Goal: Information Seeking & Learning: Compare options

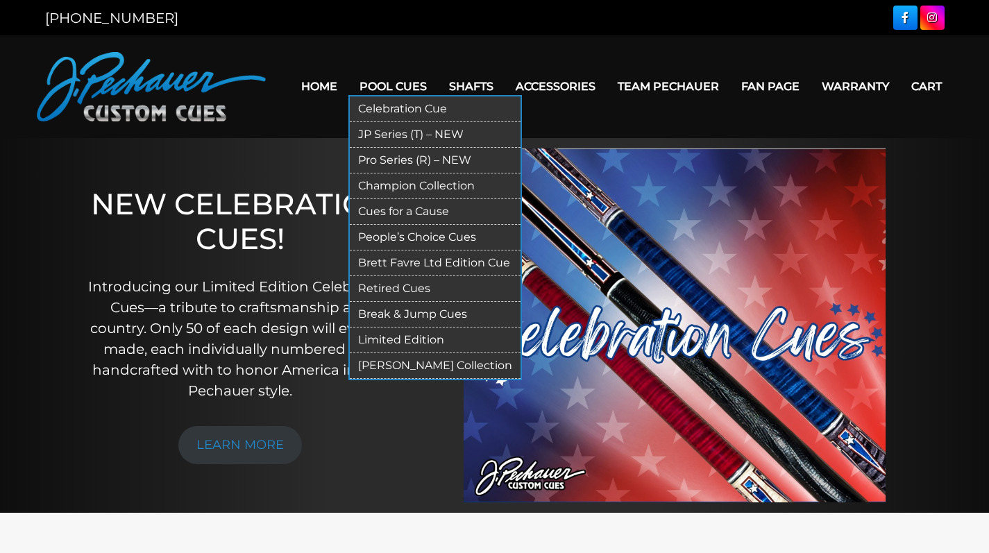
click at [367, 124] on link "JP Series (T) – NEW" at bounding box center [435, 135] width 171 height 26
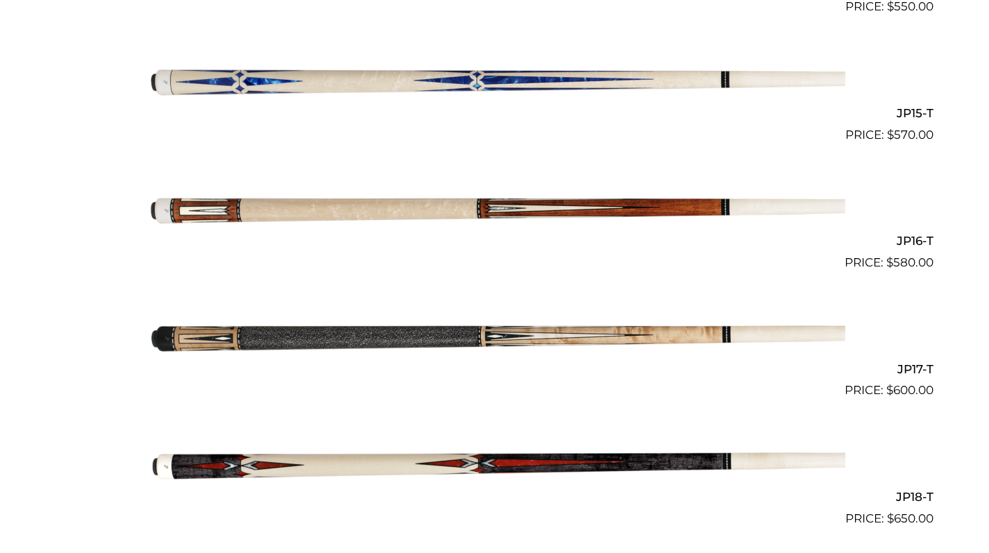
scroll to position [2231, 0]
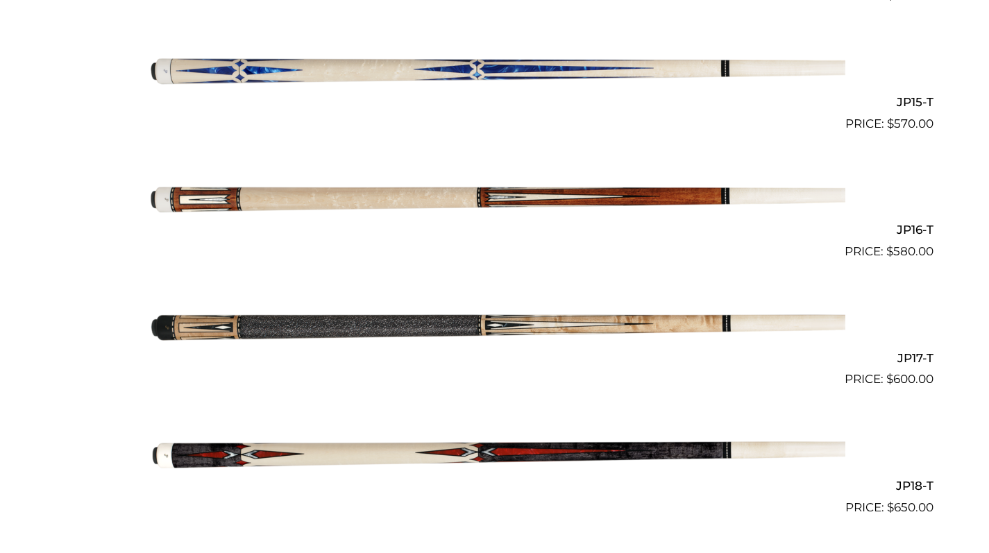
click at [502, 317] on img at bounding box center [494, 325] width 701 height 117
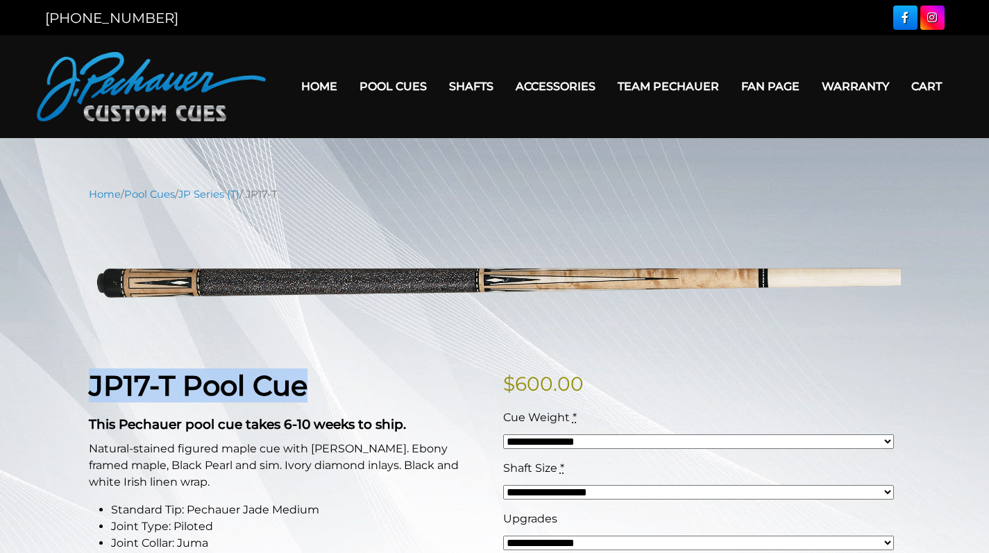
drag, startPoint x: 90, startPoint y: 387, endPoint x: 338, endPoint y: 398, distance: 248.8
click at [338, 398] on h1 "JP17-T Pool Cue" at bounding box center [288, 385] width 398 height 33
copy strong "JP17-T Pool Cue"
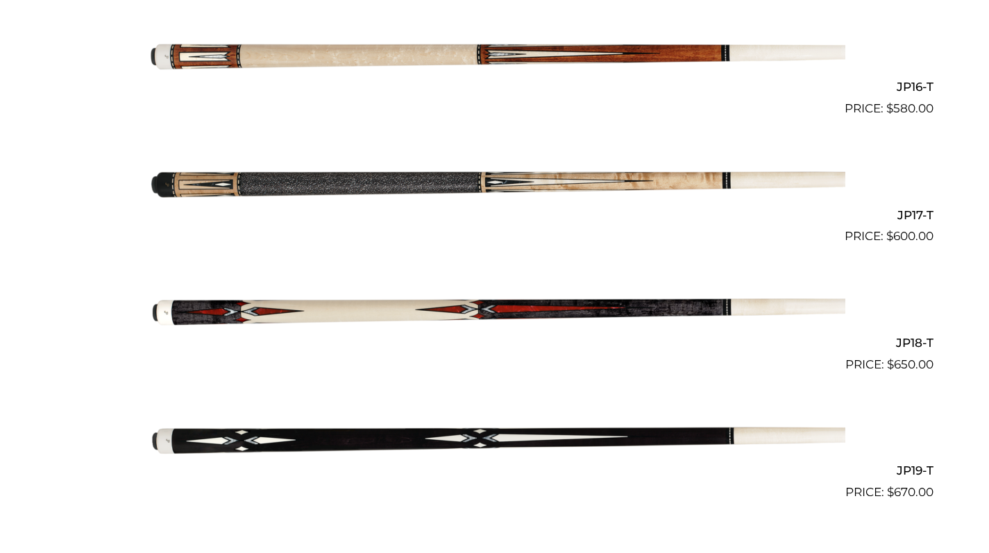
scroll to position [2398, 0]
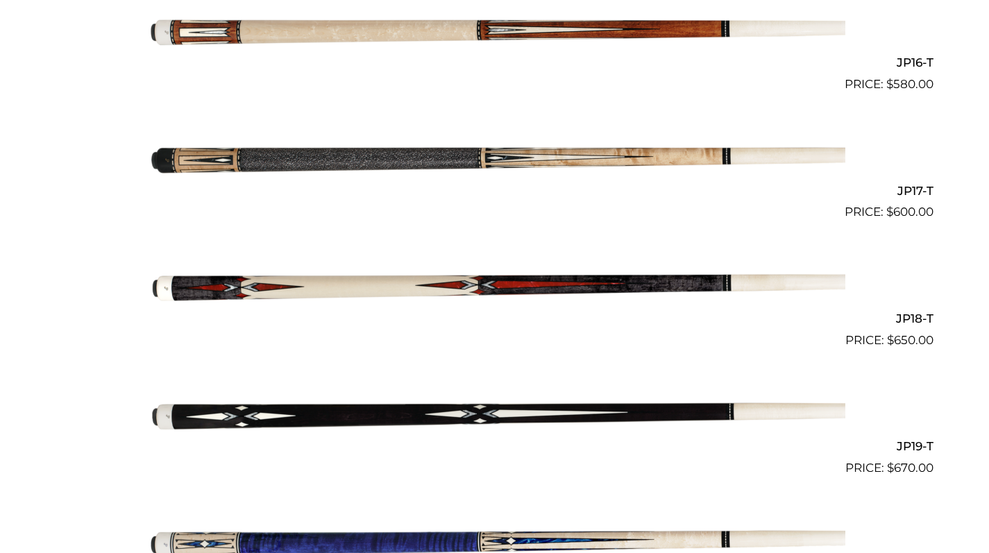
click at [503, 275] on img at bounding box center [494, 285] width 701 height 117
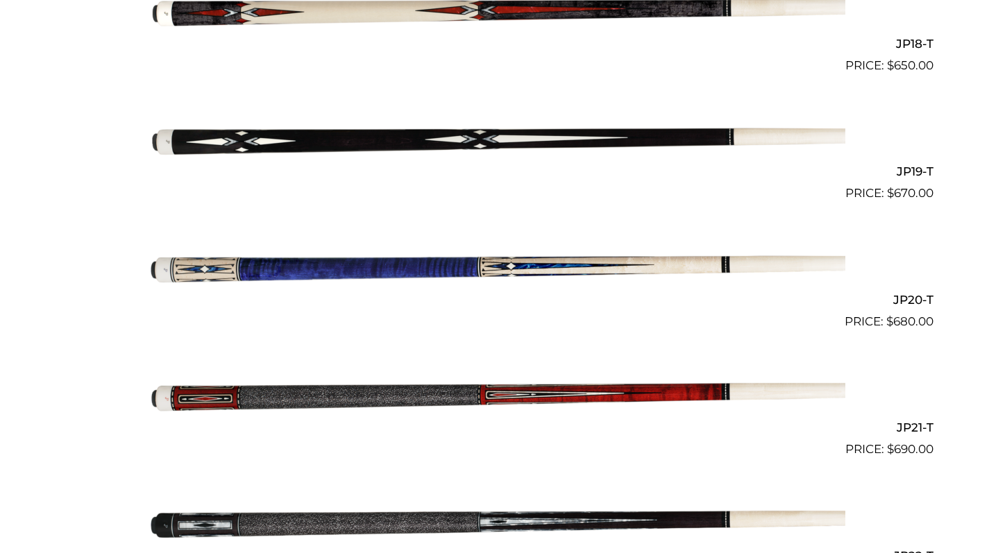
scroll to position [2680, 0]
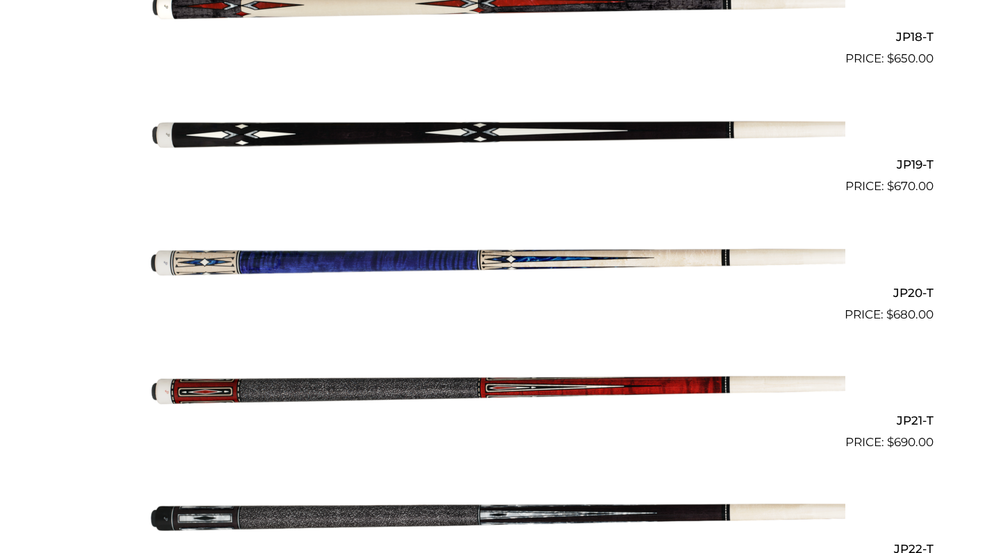
click at [535, 244] on img at bounding box center [494, 259] width 701 height 117
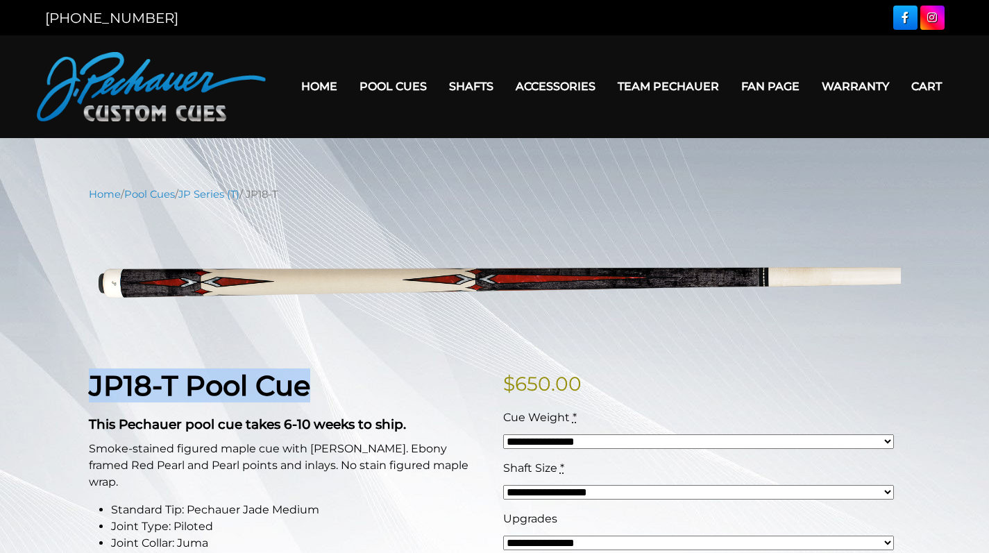
drag, startPoint x: 90, startPoint y: 382, endPoint x: 319, endPoint y: 394, distance: 229.5
click at [310, 394] on strong "JP18-T Pool Cue" at bounding box center [199, 386] width 221 height 34
copy strong "JP18-T Pool Cue"
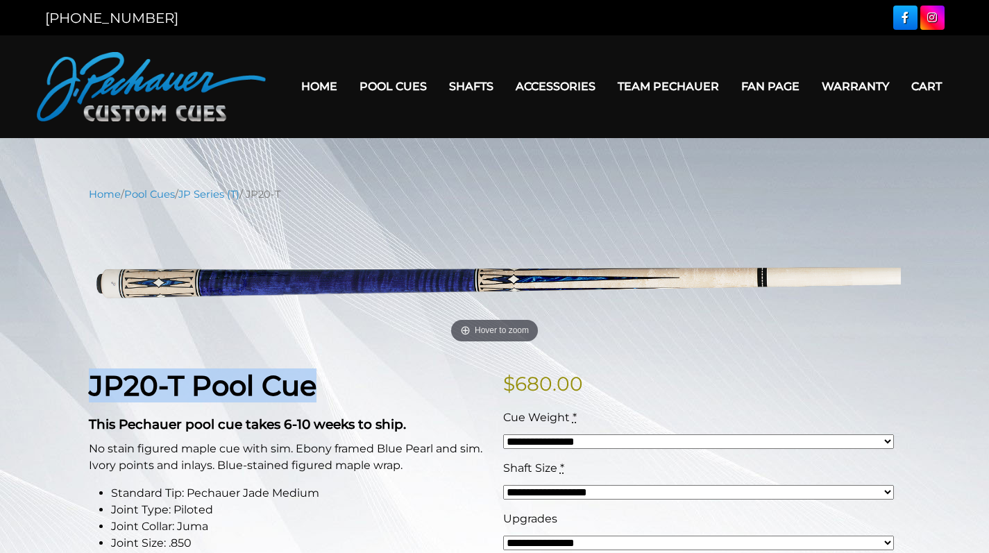
drag, startPoint x: 94, startPoint y: 385, endPoint x: 328, endPoint y: 394, distance: 234.1
click at [328, 394] on h1 "JP20-T Pool Cue" at bounding box center [288, 385] width 398 height 33
copy strong "JP20-T Pool Cue"
